Goal: Transaction & Acquisition: Purchase product/service

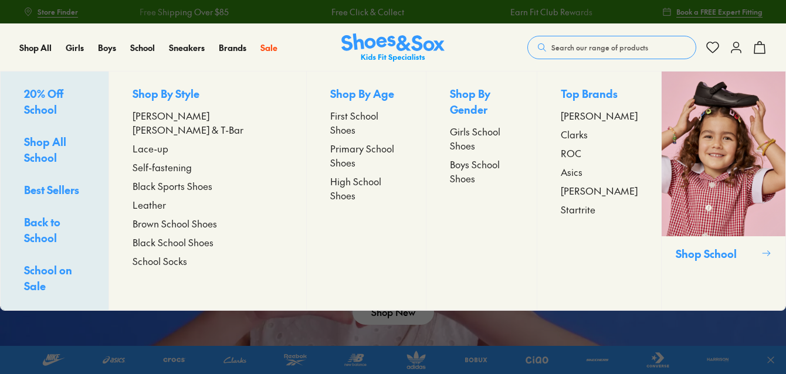
click at [170, 160] on span "Self-fastening" at bounding box center [162, 167] width 59 height 14
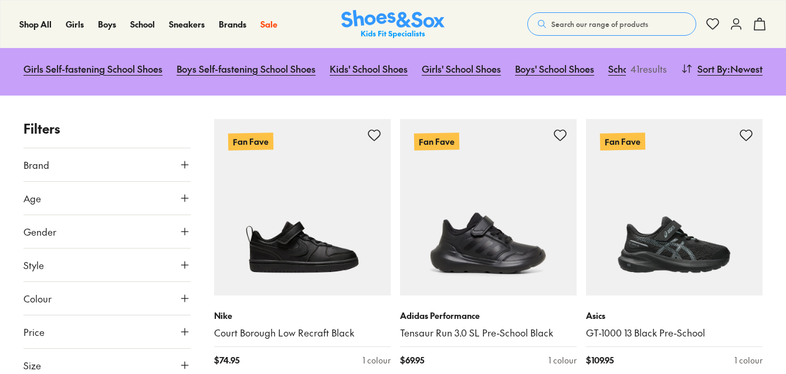
click at [185, 202] on use at bounding box center [184, 198] width 7 height 7
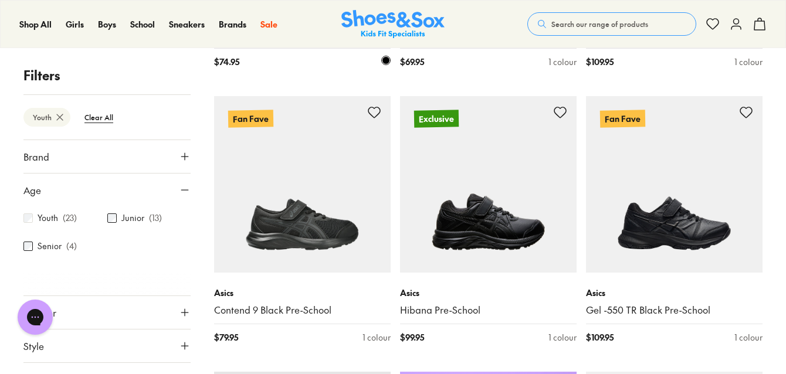
scroll to position [464, 0]
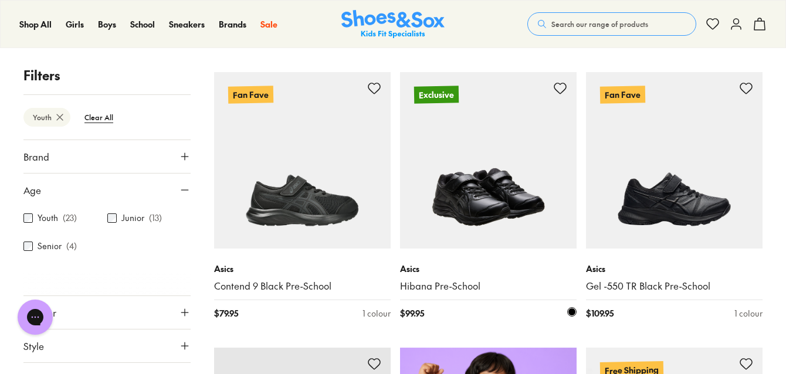
click at [478, 207] on img at bounding box center [488, 160] width 177 height 177
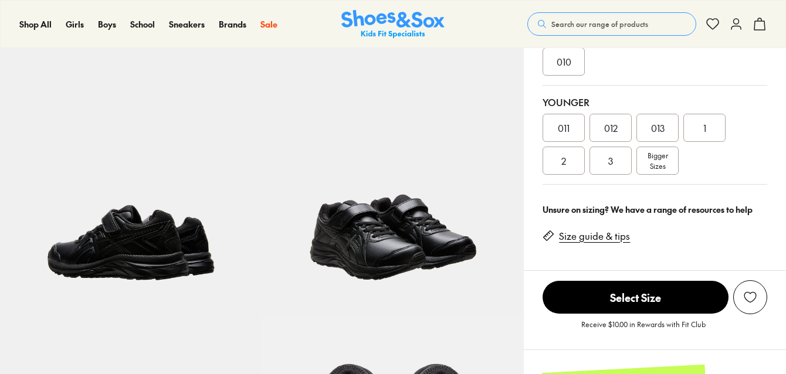
select select "*"
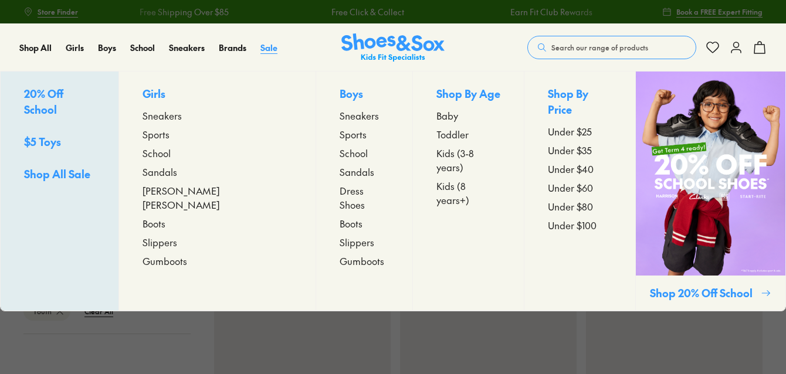
click at [267, 45] on span "Sale" at bounding box center [269, 48] width 17 height 12
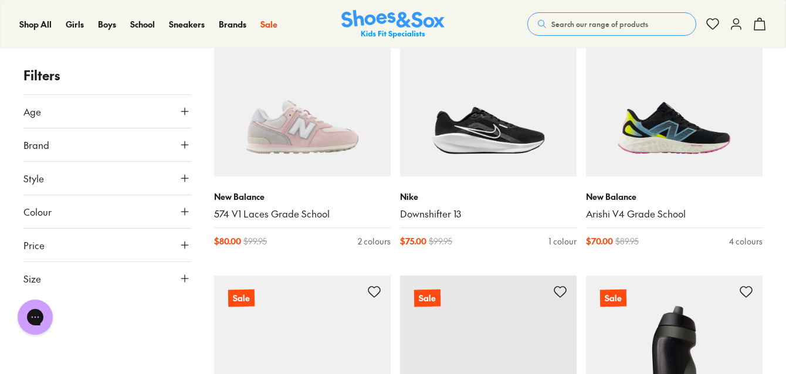
scroll to position [2395, 0]
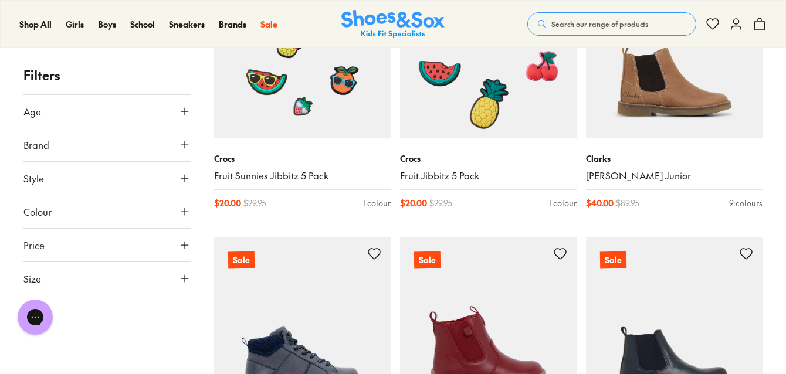
scroll to position [3310, 0]
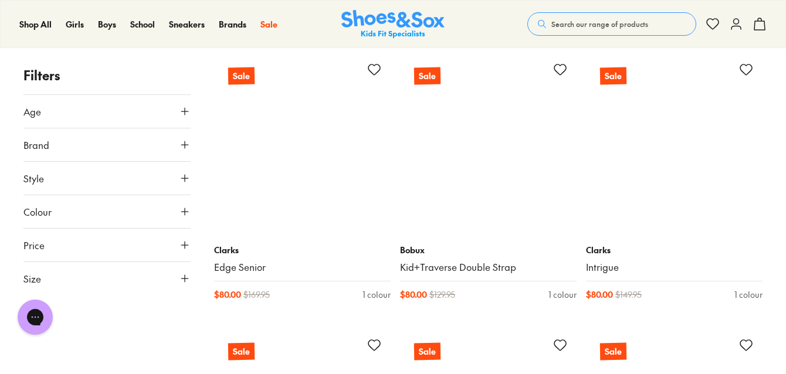
scroll to position [7395, 0]
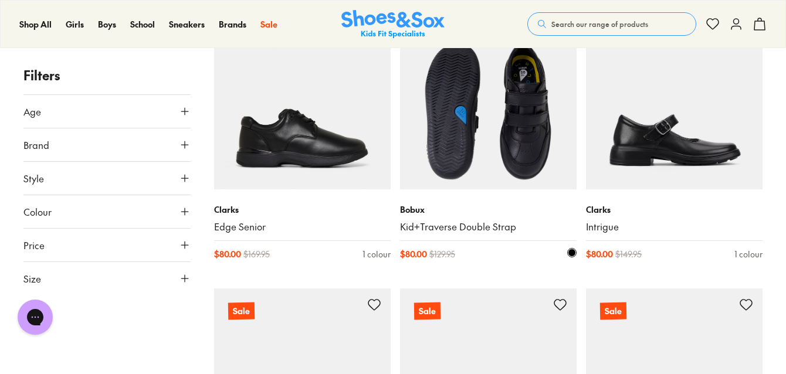
click at [464, 158] on img at bounding box center [488, 101] width 177 height 177
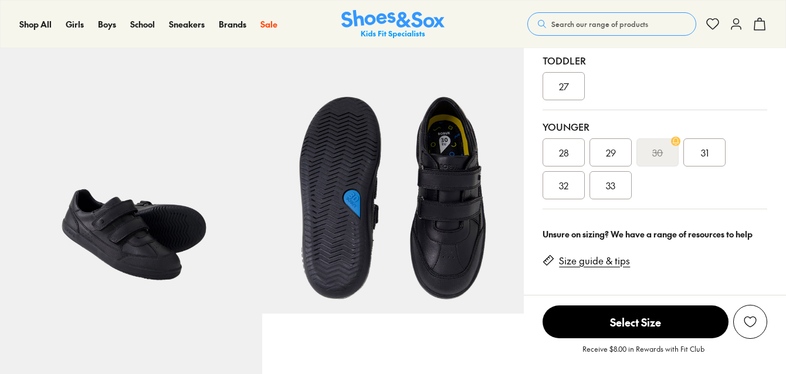
select select "*"
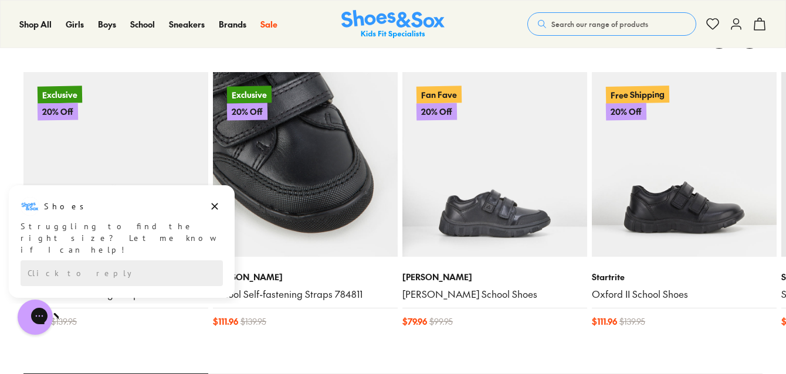
scroll to position [1197, 0]
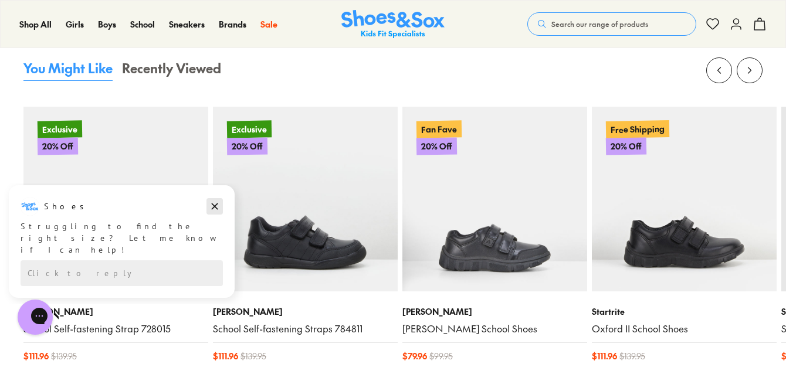
click at [212, 205] on icon "Dismiss campaign" at bounding box center [215, 207] width 6 height 6
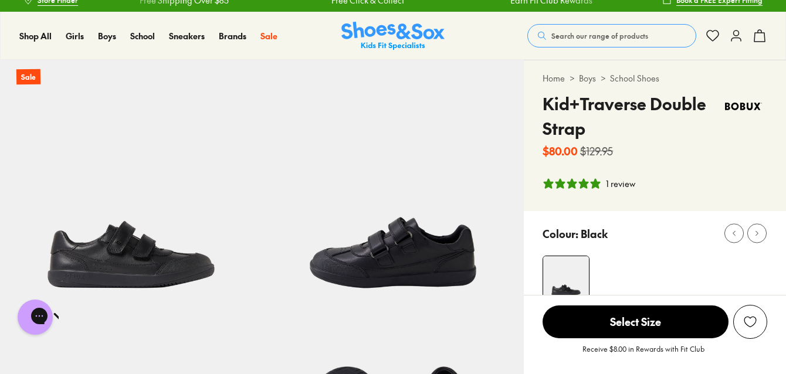
scroll to position [0, 0]
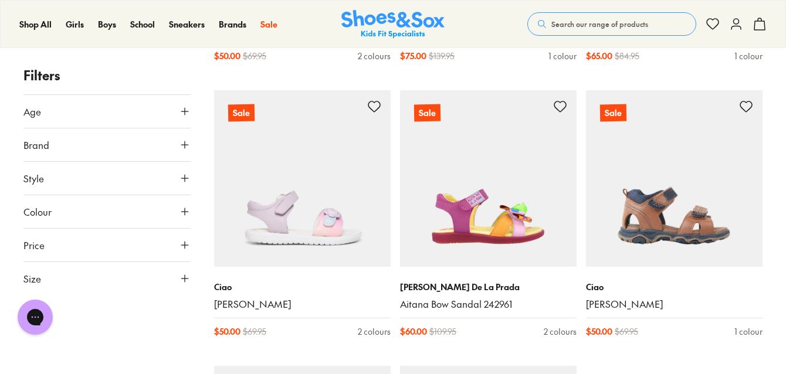
scroll to position [2741, 0]
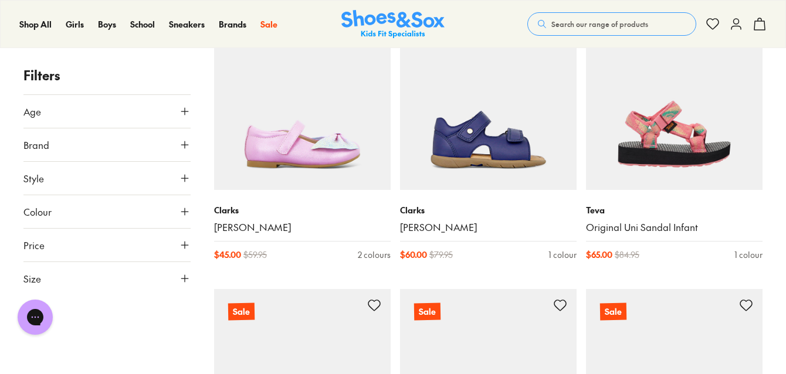
scroll to position [3938, 0]
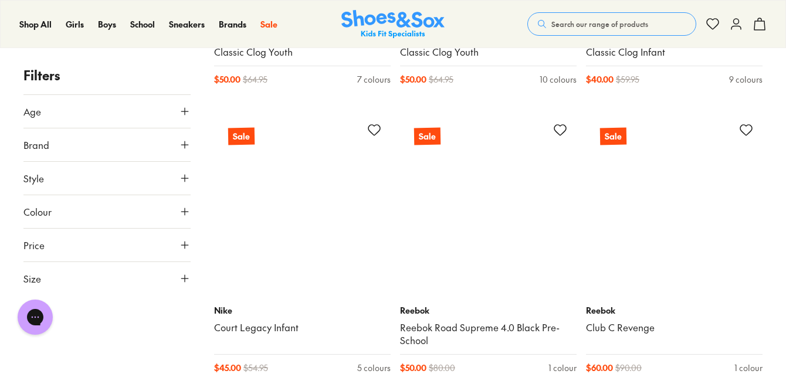
scroll to position [6192, 0]
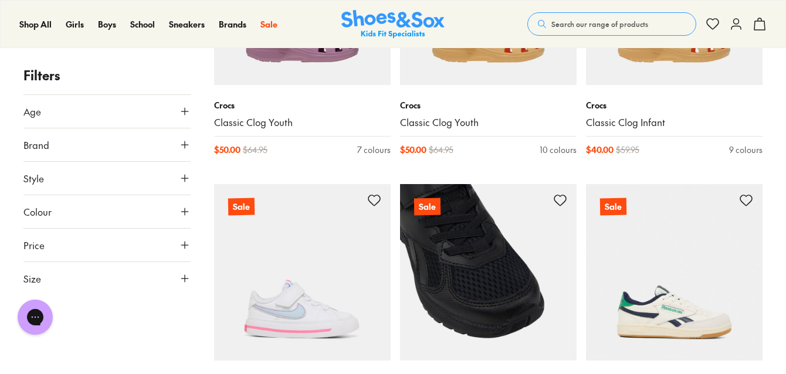
click at [460, 249] on img at bounding box center [488, 272] width 177 height 177
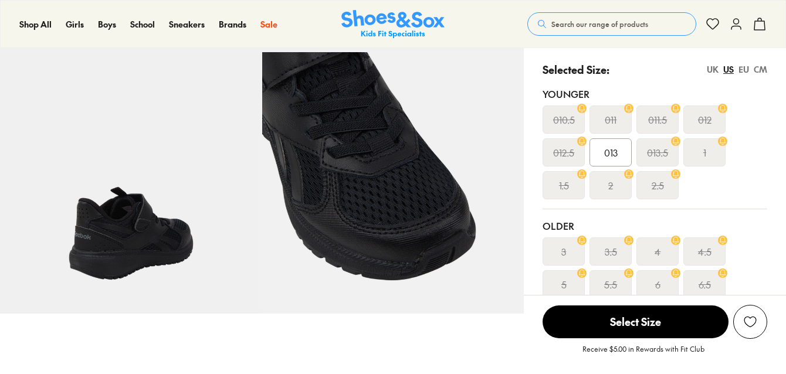
select select "*"
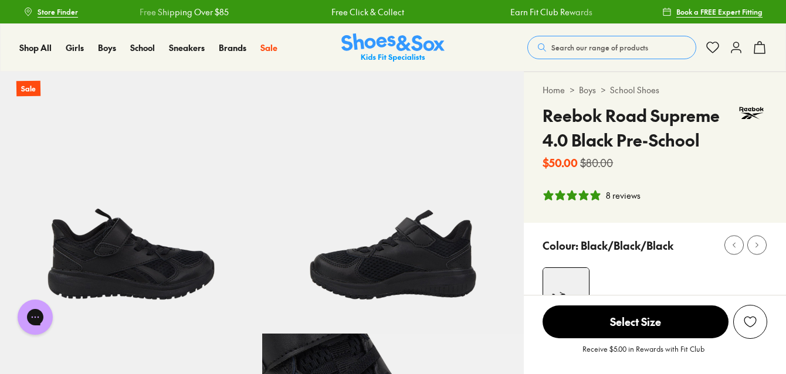
click at [381, 272] on img at bounding box center [393, 203] width 262 height 262
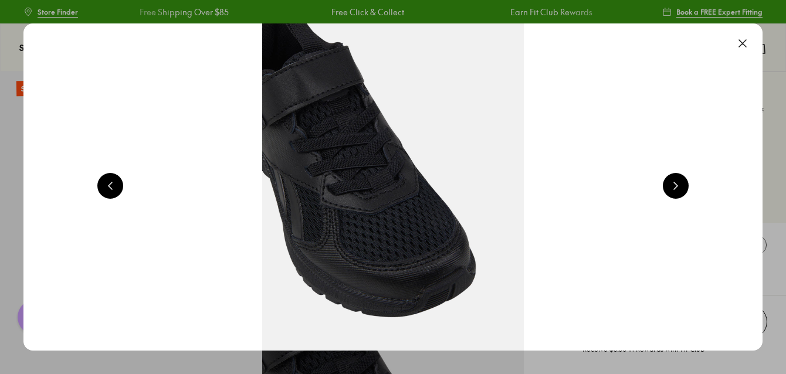
scroll to position [0, 1488]
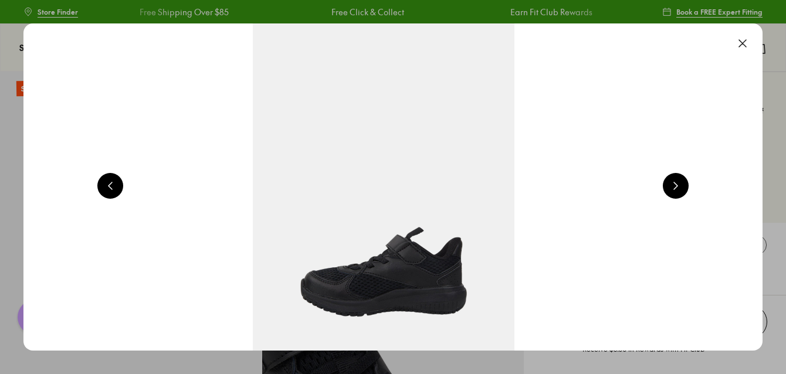
click at [679, 187] on button at bounding box center [676, 186] width 26 height 26
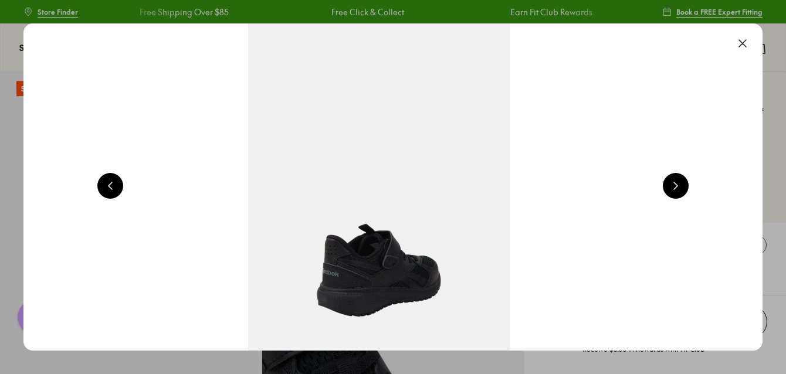
click at [679, 187] on button at bounding box center [676, 186] width 26 height 26
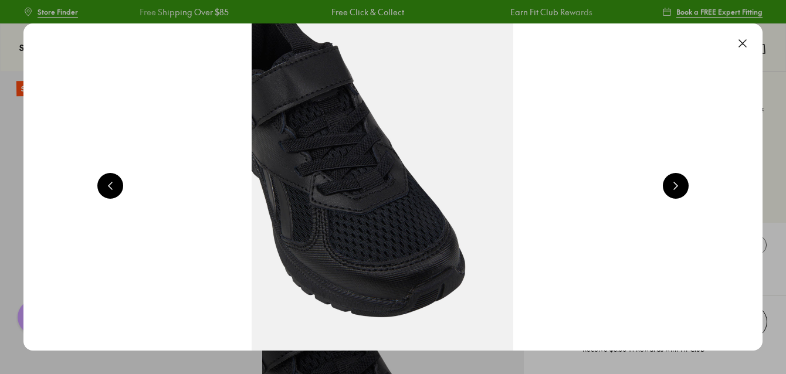
scroll to position [0, 2977]
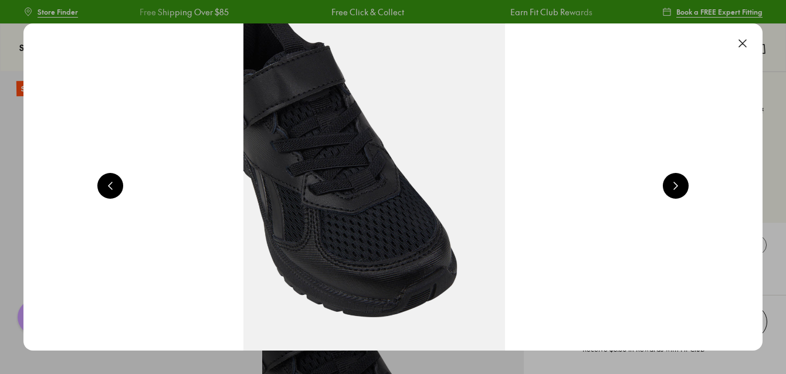
click at [679, 187] on button at bounding box center [676, 186] width 26 height 26
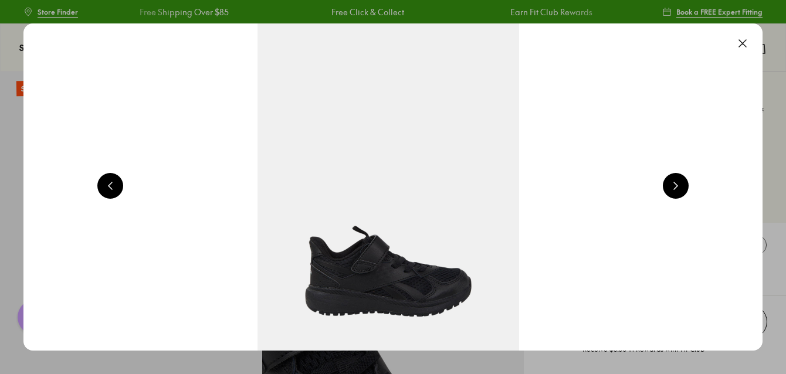
click at [679, 187] on button at bounding box center [676, 186] width 26 height 26
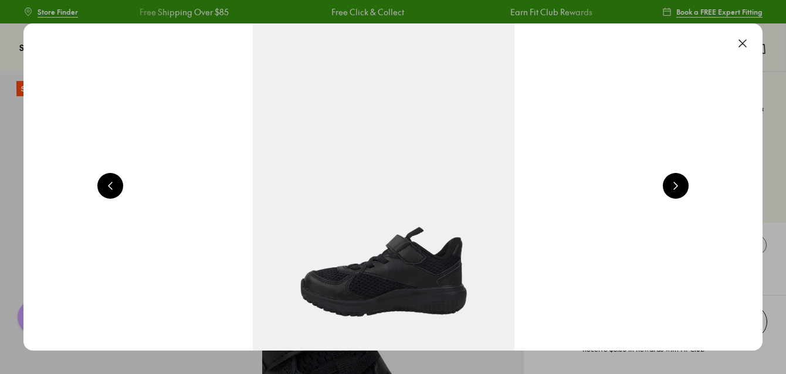
click at [679, 187] on button at bounding box center [676, 186] width 26 height 26
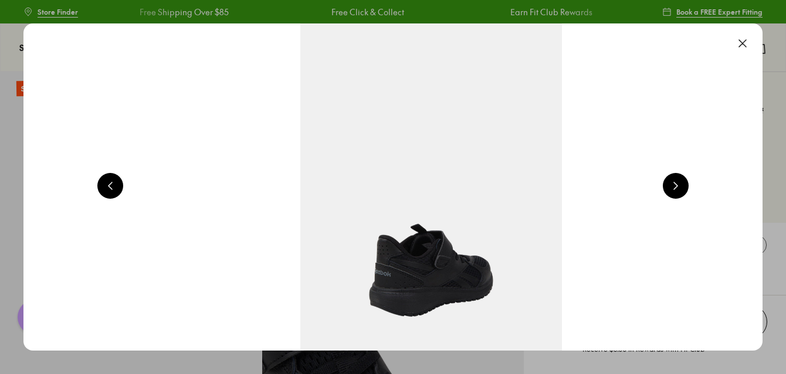
scroll to position [0, 2233]
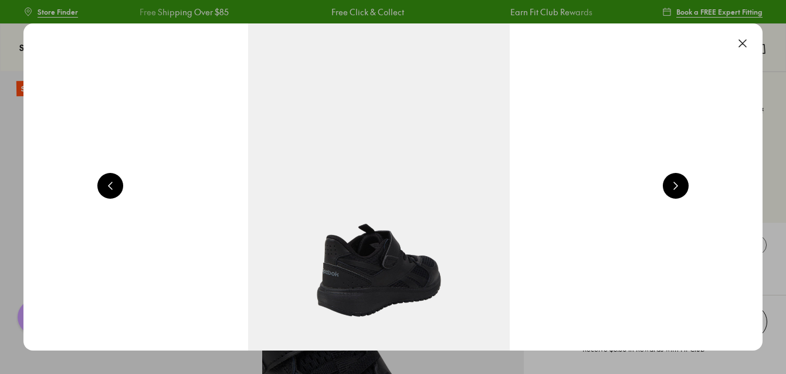
click at [679, 186] on button at bounding box center [676, 186] width 26 height 26
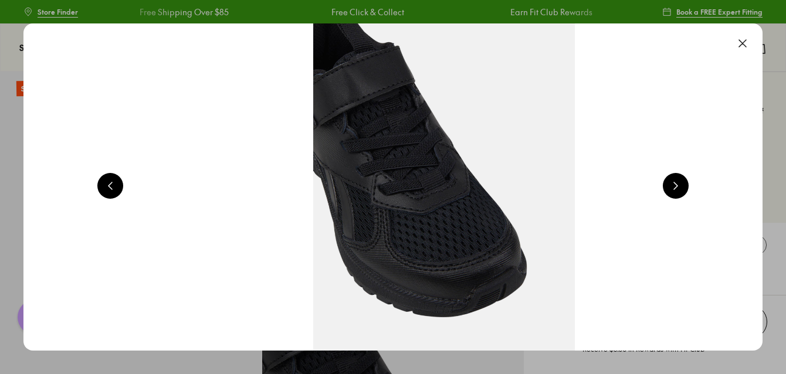
scroll to position [0, 2977]
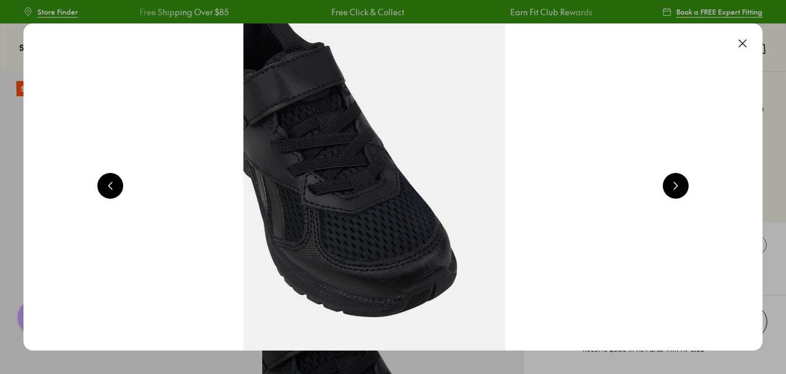
click at [747, 41] on button at bounding box center [743, 44] width 26 height 26
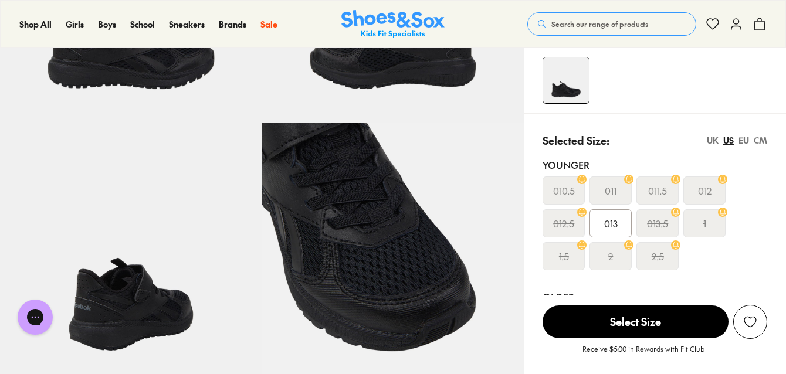
scroll to position [211, 0]
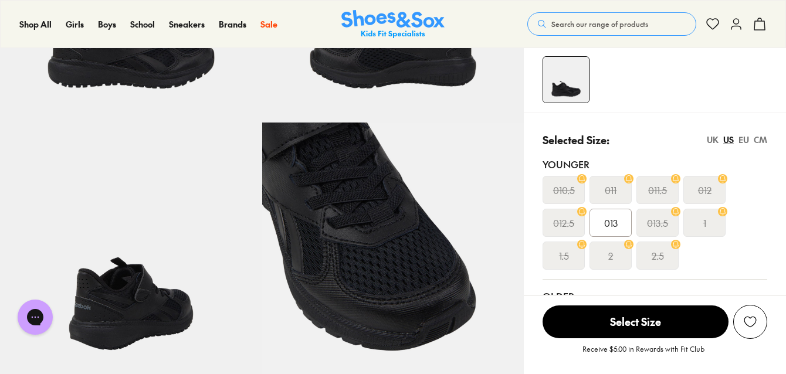
click at [746, 139] on div "EU" at bounding box center [744, 140] width 11 height 12
click at [713, 140] on div "UK" at bounding box center [713, 140] width 12 height 12
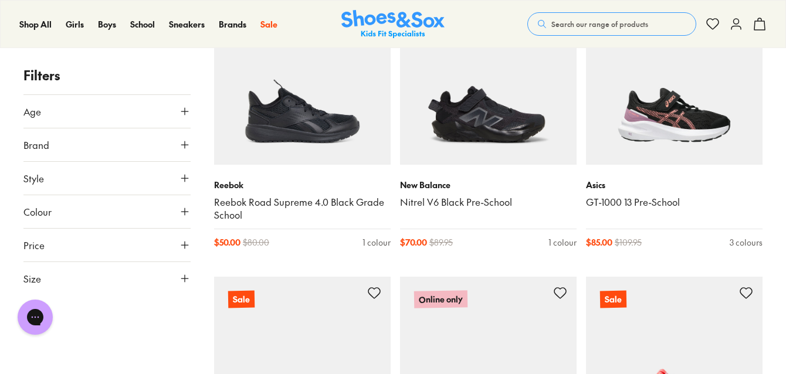
scroll to position [2265, 0]
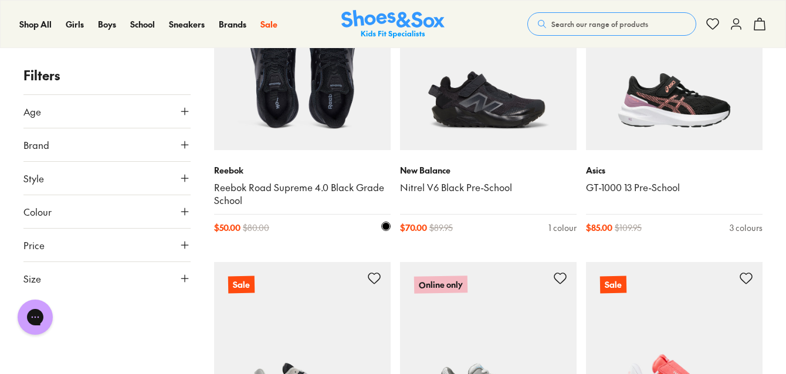
click at [291, 141] on img at bounding box center [302, 62] width 177 height 177
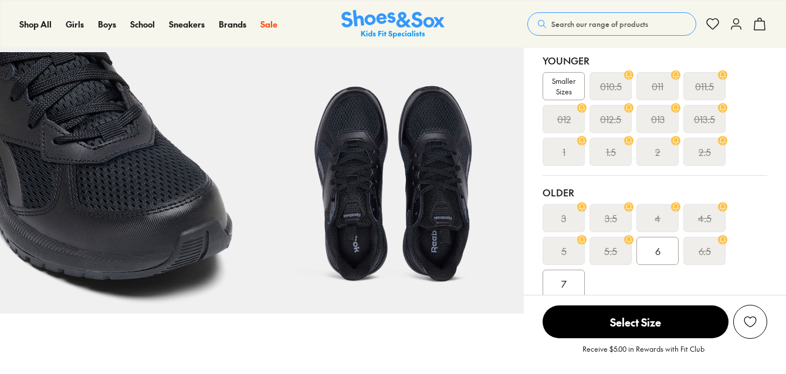
select select "*"
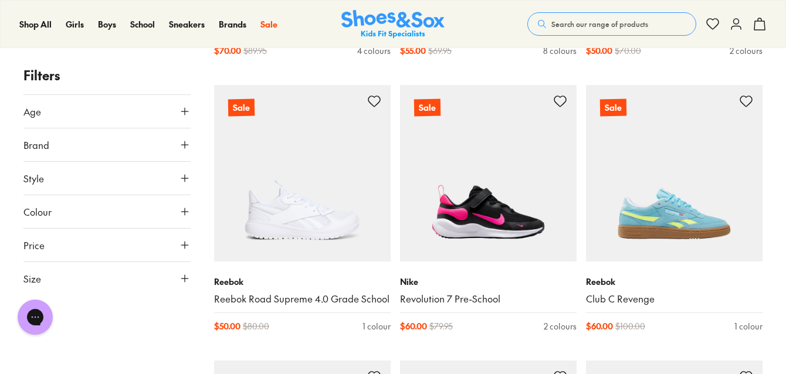
scroll to position [5482, 0]
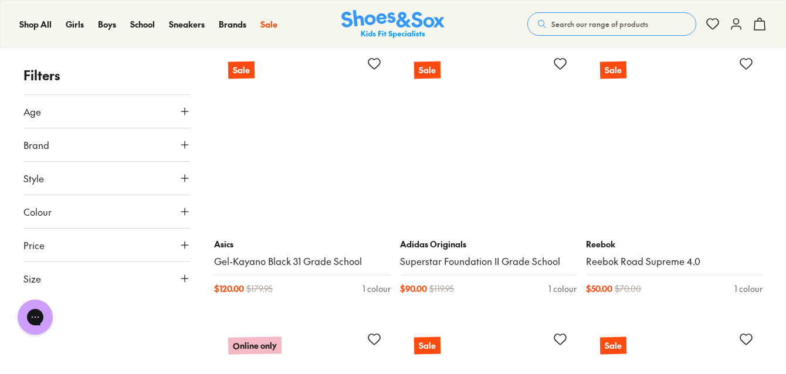
scroll to position [7736, 0]
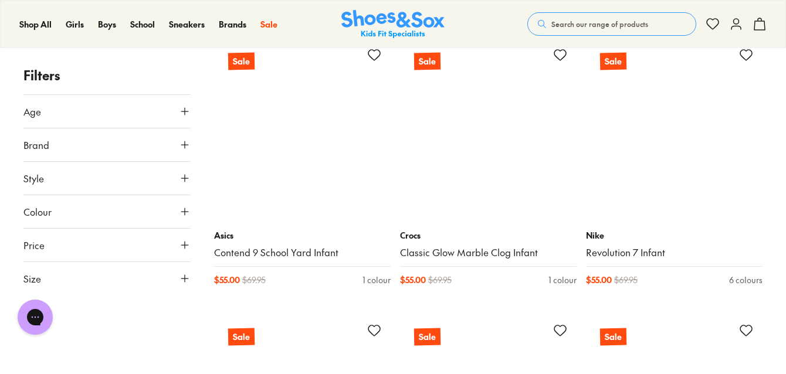
scroll to position [11539, 0]
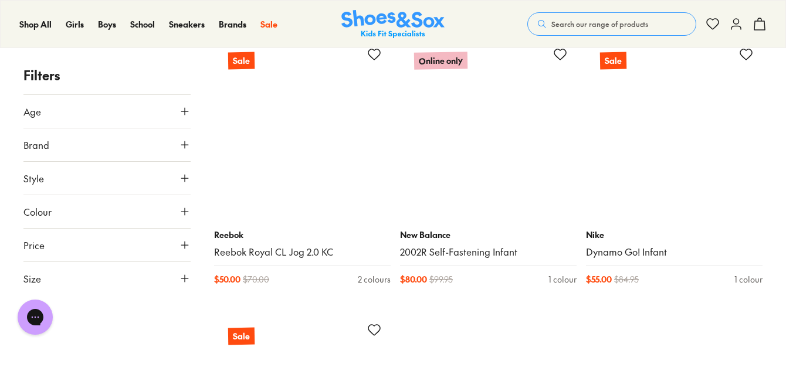
scroll to position [14819, 0]
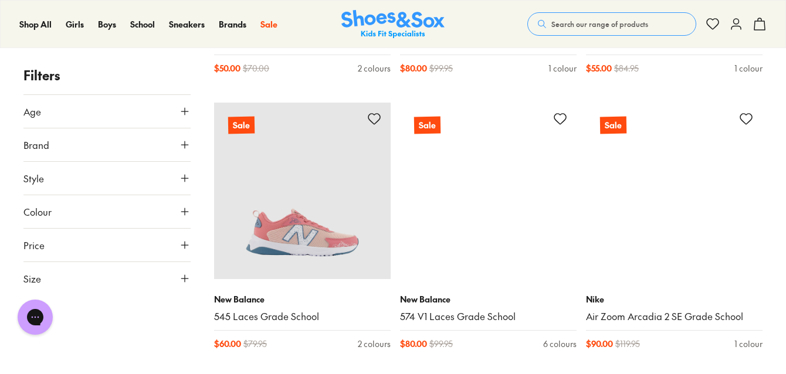
scroll to position [14638, 0]
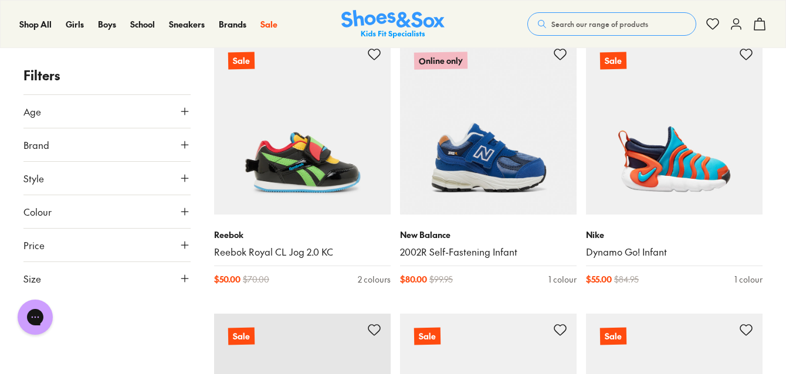
click at [32, 112] on span "Age" at bounding box center [32, 111] width 18 height 14
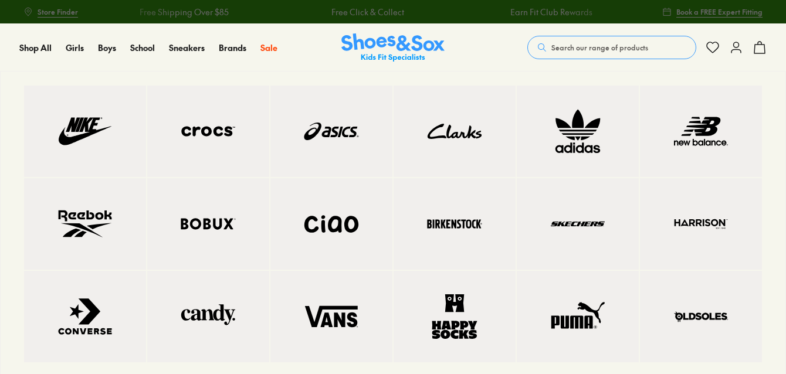
scroll to position [211, 0]
